Goal: Task Accomplishment & Management: Complete application form

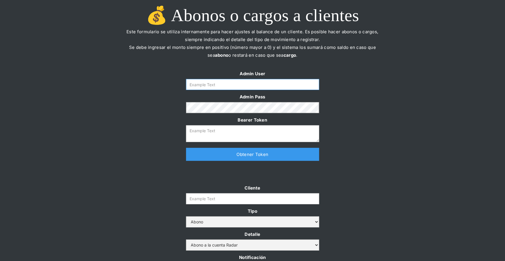
click at [252, 85] on input "Form" at bounding box center [252, 84] width 133 height 11
type input "[PERSON_NAME][EMAIL_ADDRESS][DOMAIN_NAME]"
click at [249, 154] on link "Obtener Token" at bounding box center [252, 154] width 133 height 13
click at [155, 105] on div "Admin User geraldine@somosradar.com Admin Pass Bearer Token Thank you! Your sub…" at bounding box center [252, 118] width 505 height 97
drag, startPoint x: 269, startPoint y: 85, endPoint x: 151, endPoint y: 82, distance: 117.8
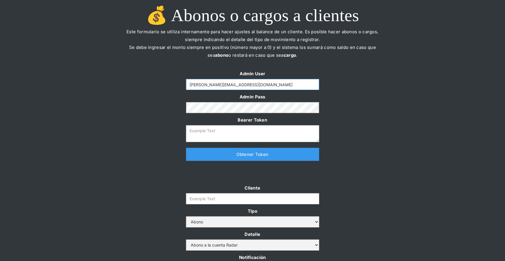
click at [151, 82] on div "Admin User geraldine@somosradar.com Admin Pass Bearer Token Thank you! Your sub…" at bounding box center [252, 118] width 505 height 97
type input "[PERSON_NAME][EMAIL_ADDRESS][DOMAIN_NAME]"
click at [250, 159] on link "Obtener Token" at bounding box center [252, 154] width 133 height 13
type textarea "eyJhbGciOiJSUzI1NiIsInR5cCI6IkpXVCJ9.eyJkYXRhIjp7ImlkIjoiZ2VyYWxkaW5lQHNvbW9zcm…"
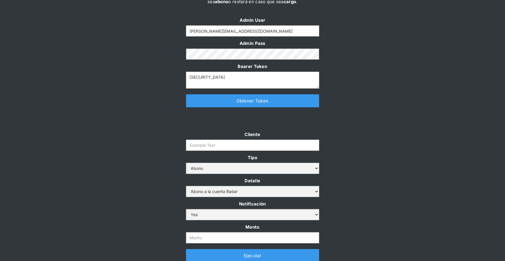
scroll to position [64, 0]
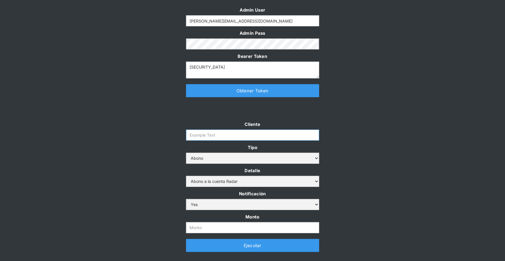
click at [219, 133] on input "Cliente" at bounding box center [252, 135] width 133 height 11
paste input "clpro-rt"
type input "clpro-rt"
click at [222, 161] on select "Abono Cargo" at bounding box center [252, 158] width 133 height 11
select select "cargo"
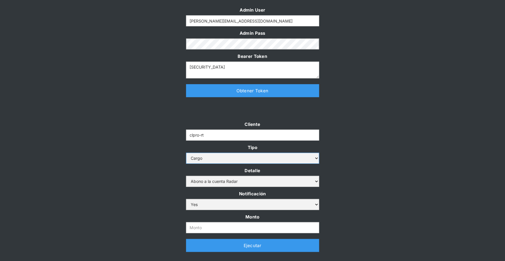
click at [186, 153] on select "Abono Cargo" at bounding box center [252, 158] width 133 height 11
click at [207, 181] on select "Cargo por altos montos Ajuste a la cuenta Cobro comisión Radar" at bounding box center [252, 181] width 133 height 11
select select "5"
click at [186, 176] on select "Cargo por altos montos Ajuste a la cuenta Cobro comisión Radar" at bounding box center [252, 181] width 133 height 11
click at [207, 230] on input "Monto" at bounding box center [252, 227] width 133 height 11
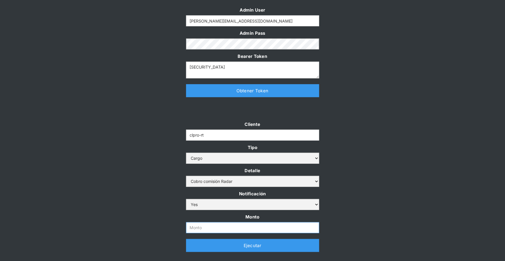
paste input "9.663.604"
type input "9.663.604"
click at [343, 209] on div "Cliente clpro-rt Tipo Abono Cargo Detalle Cargo por altos montos Ajuste a la cu…" at bounding box center [252, 188] width 505 height 137
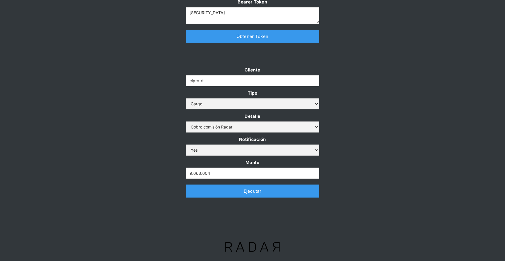
click at [266, 191] on link "Ejecutar" at bounding box center [252, 191] width 133 height 13
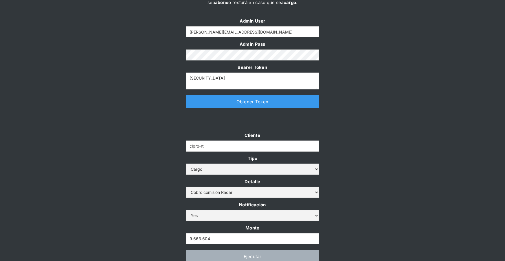
scroll to position [16, 0]
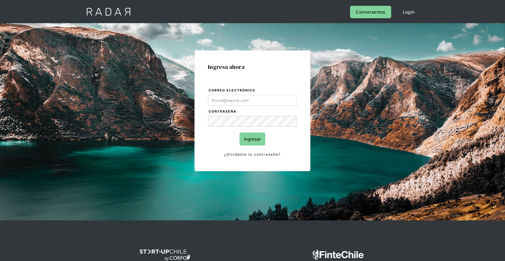
type input "[PERSON_NAME][EMAIL_ADDRESS][DOMAIN_NAME]"
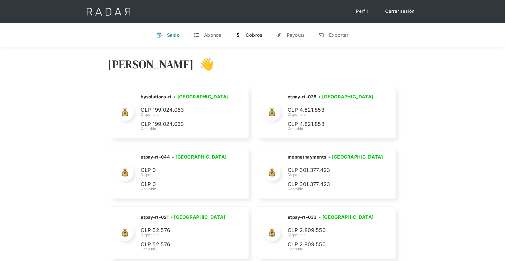
click at [247, 34] on div "Cobros" at bounding box center [254, 35] width 17 height 6
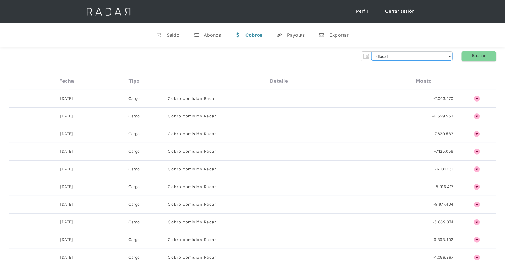
click at [402, 52] on select "dlocal demergechile fcacl2 remitee clpro coster urigol radar-cliente radar-clie…" at bounding box center [411, 56] width 81 height 9
select select "clpro-rt"
click at [371, 52] on select "dlocal demergechile fcacl2 remitee clpro coster urigol radar-cliente radar-clie…" at bounding box center [411, 56] width 81 height 9
click at [477, 61] on link "Buscar" at bounding box center [479, 56] width 35 height 10
click at [169, 37] on div "Saldo" at bounding box center [173, 35] width 13 height 6
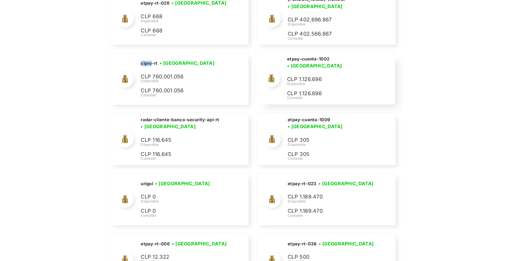
scroll to position [1719, 0]
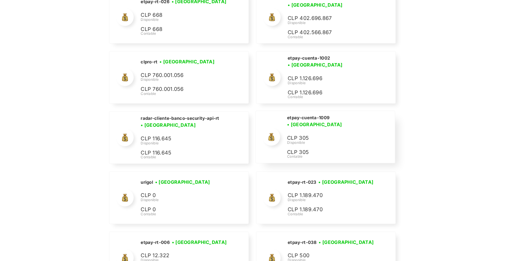
click at [287, 111] on div "etpay-cuenta-1009 • Conectada • Desconectada CLP 305 Disponible CLP 305 Contable" at bounding box center [325, 137] width 139 height 52
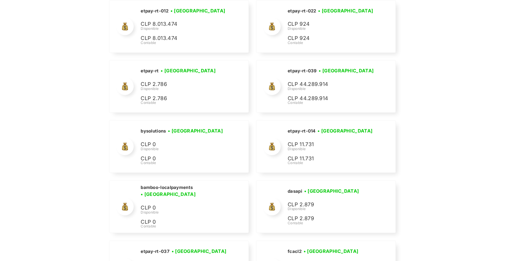
scroll to position [0, 0]
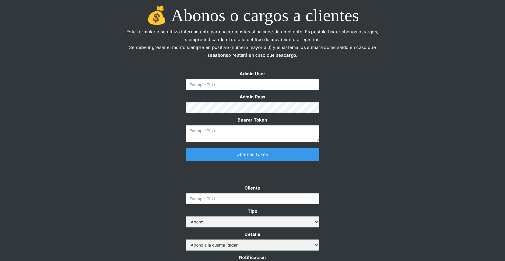
click at [236, 81] on input "Form" at bounding box center [252, 84] width 133 height 11
click at [369, 136] on div "Admin User Admin Pass Bearer Token Thank you! Your submission has been received…" at bounding box center [252, 118] width 505 height 97
